Goal: Task Accomplishment & Management: Complete application form

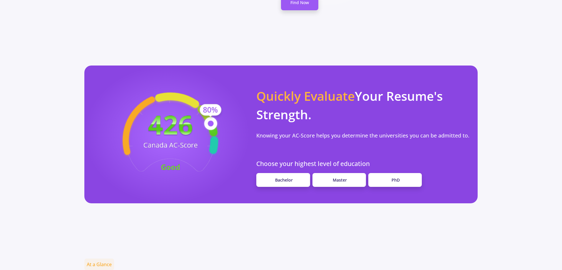
scroll to position [447, 0]
click at [391, 173] on link "PhD" at bounding box center [394, 180] width 53 height 14
click at [346, 177] on span "Master" at bounding box center [340, 180] width 14 height 6
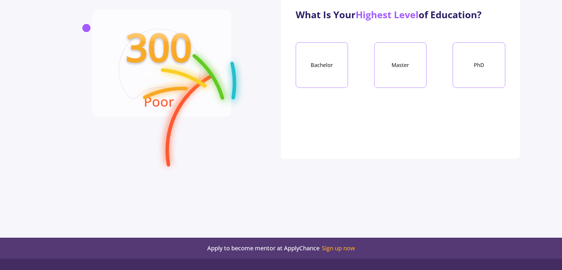
scroll to position [59, 0]
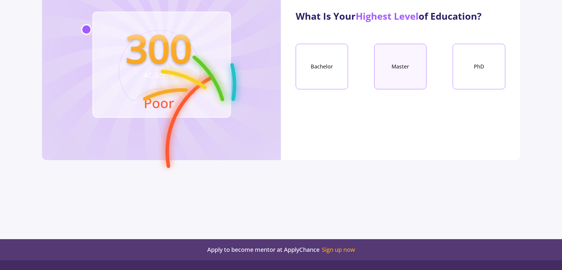
click at [399, 63] on div "Master" at bounding box center [400, 67] width 52 height 46
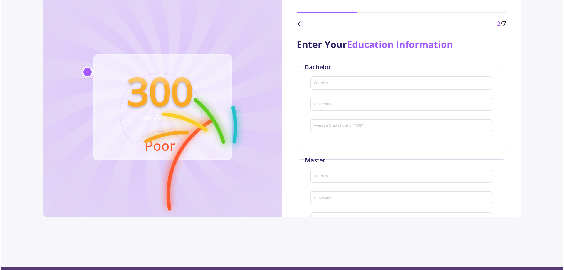
scroll to position [0, 0]
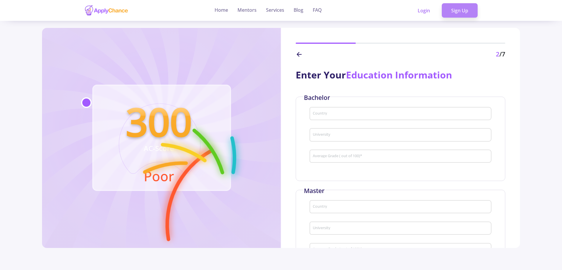
click at [463, 14] on link "Sign Up" at bounding box center [460, 10] width 36 height 15
